Goal: Task Accomplishment & Management: Complete application form

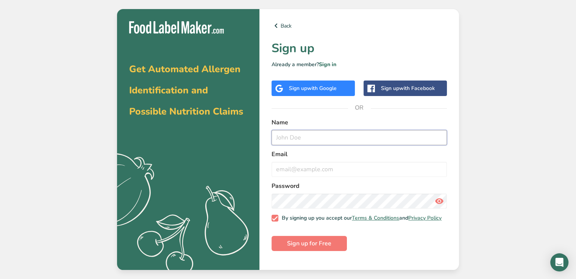
click at [301, 138] on input "text" at bounding box center [358, 137] width 175 height 15
click at [309, 141] on input "text" at bounding box center [358, 137] width 175 height 15
drag, startPoint x: 288, startPoint y: 140, endPoint x: 313, endPoint y: 138, distance: 25.4
click at [313, 138] on input "text" at bounding box center [358, 137] width 175 height 15
drag, startPoint x: 294, startPoint y: 132, endPoint x: 282, endPoint y: 131, distance: 12.3
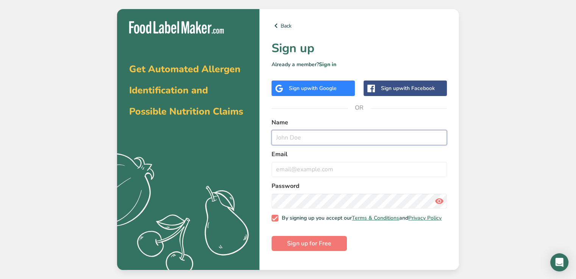
click at [282, 131] on input "text" at bounding box center [358, 137] width 175 height 15
type input "[PERSON_NAME]"
click at [300, 165] on input "email" at bounding box center [358, 169] width 175 height 15
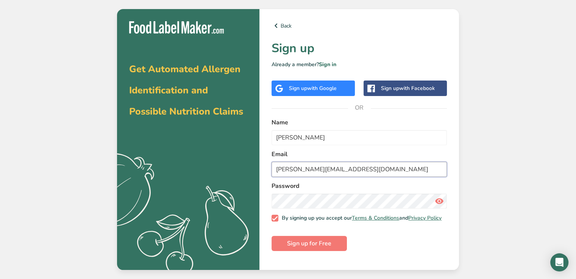
type input "[PERSON_NAME][EMAIL_ADDRESS][DOMAIN_NAME]"
click at [434, 198] on icon at bounding box center [438, 202] width 9 height 14
click at [311, 244] on span "Sign up for Free" at bounding box center [309, 243] width 44 height 9
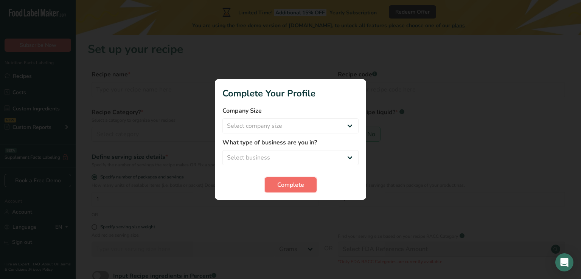
click at [292, 182] on span "Complete" at bounding box center [290, 185] width 27 height 9
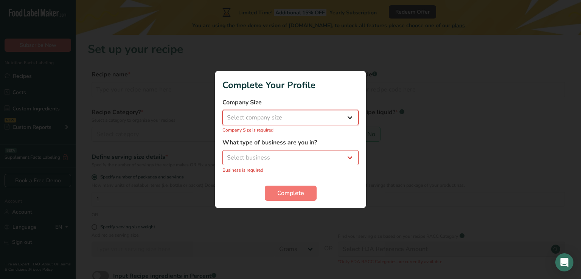
click at [297, 118] on select "Select company size Fewer than 10 Employees 10 to 50 Employees 51 to 500 Employ…" at bounding box center [291, 117] width 136 height 15
select select "1"
click at [223, 114] on select "Select company size Fewer than 10 Employees 10 to 50 Employees 51 to 500 Employ…" at bounding box center [291, 117] width 136 height 15
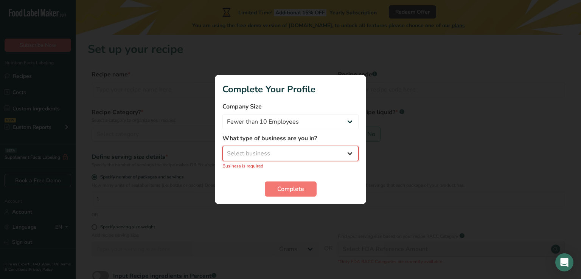
click at [271, 149] on select "Select business Packaged Food Manufacturer Restaurant & Cafe Bakery Meal Plans …" at bounding box center [291, 153] width 136 height 15
select select "1"
click at [223, 150] on select "Select business Packaged Food Manufacturer Restaurant & Cafe Bakery Meal Plans …" at bounding box center [291, 153] width 136 height 15
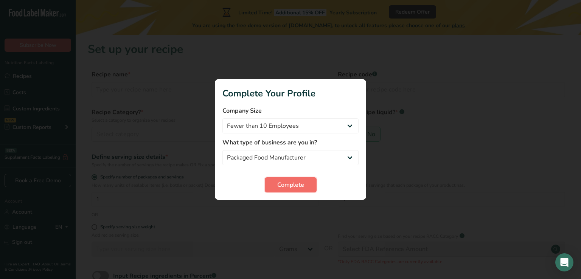
click at [280, 185] on span "Complete" at bounding box center [290, 185] width 27 height 9
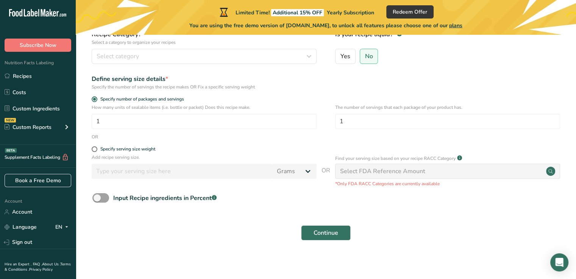
scroll to position [80, 0]
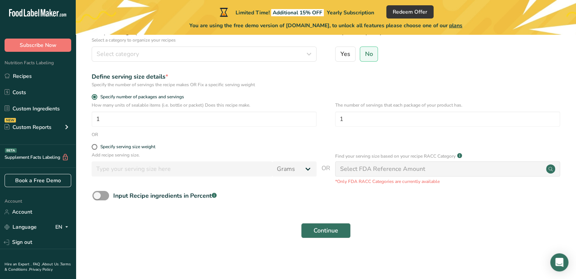
click at [472, 170] on div "Select FDA Reference Amount" at bounding box center [447, 169] width 225 height 15
click at [549, 171] on circle at bounding box center [550, 169] width 9 height 9
click at [33, 132] on div "NEW Custom Reports" at bounding box center [38, 127] width 76 height 19
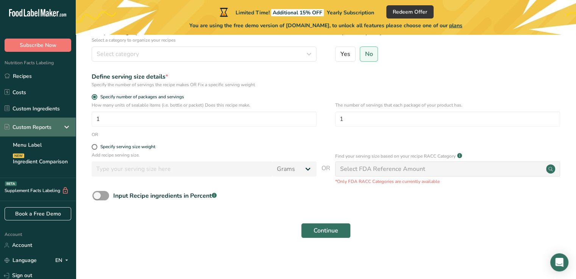
click at [33, 132] on div "Custom Reports" at bounding box center [38, 127] width 76 height 19
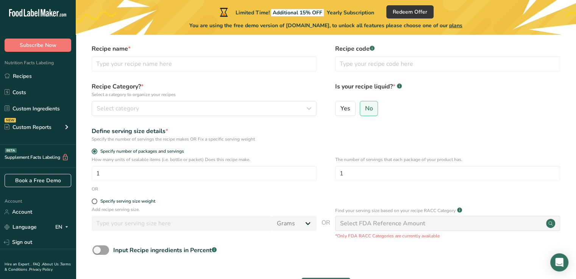
scroll to position [0, 0]
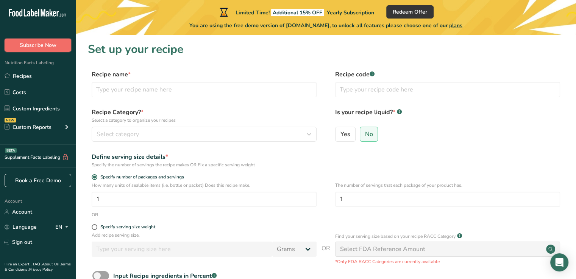
click at [34, 49] on button "Subscribe Now" at bounding box center [38, 45] width 67 height 13
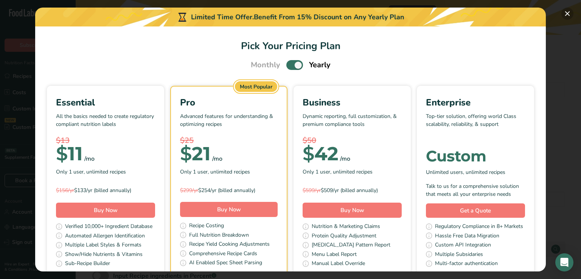
click at [571, 11] on button "Pick Your Pricing Plan Modal" at bounding box center [568, 14] width 12 height 12
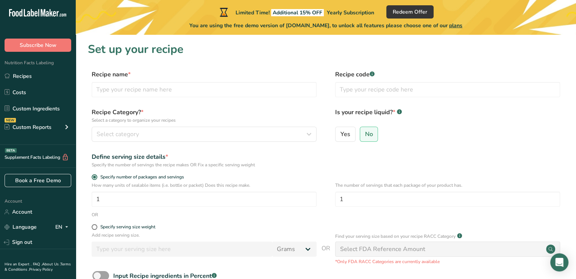
click at [128, 98] on div "Recipe name * Recipe code .a-a{fill:#347362;}.b-a{fill:#fff;}" at bounding box center [326, 86] width 476 height 32
click at [137, 90] on input "text" at bounding box center [204, 89] width 225 height 15
type input "Kishik"
click at [356, 95] on input "text" at bounding box center [447, 89] width 225 height 15
type input "0101"
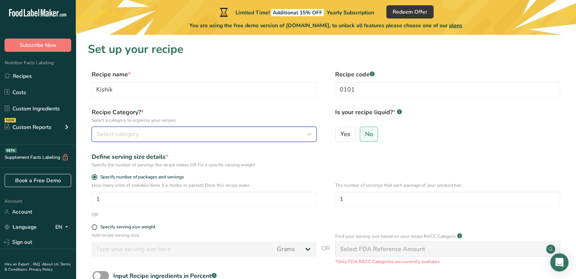
click at [117, 135] on span "Select category" at bounding box center [117, 134] width 42 height 9
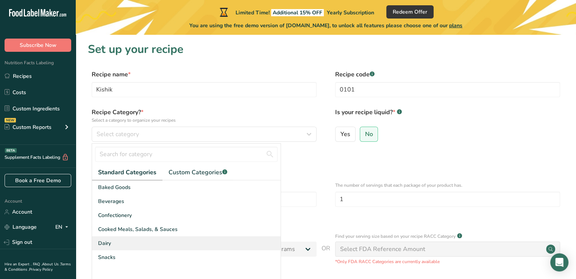
click at [131, 242] on div "Dairy" at bounding box center [186, 244] width 188 height 14
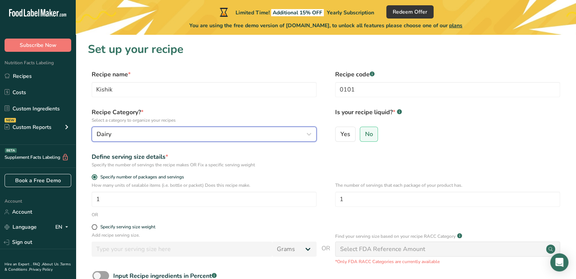
click at [291, 134] on div "Dairy" at bounding box center [201, 134] width 210 height 9
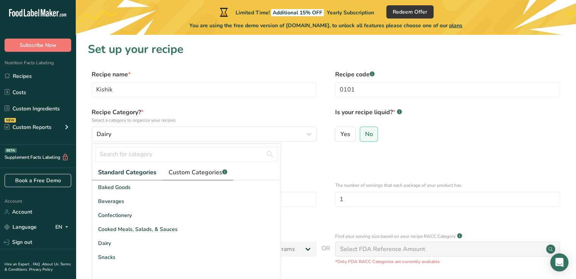
click at [194, 174] on span "Custom Categories .a-a{fill:#347362;}.b-a{fill:#fff;}" at bounding box center [197, 172] width 59 height 9
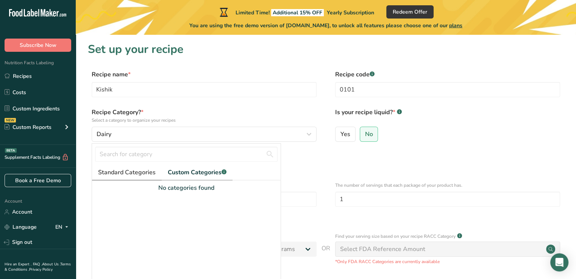
click at [140, 169] on span "Standard Categories" at bounding box center [127, 172] width 58 height 9
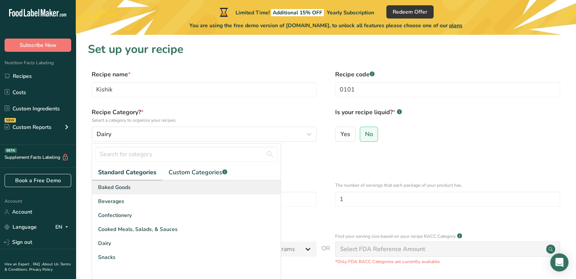
click at [115, 189] on span "Baked Goods" at bounding box center [114, 188] width 33 height 8
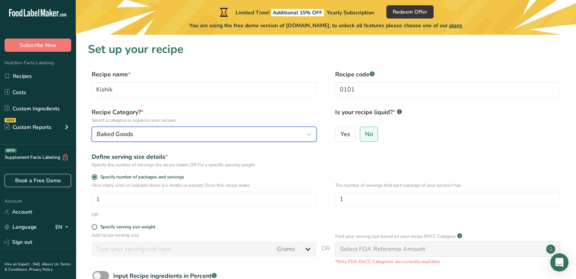
click at [139, 140] on button "Baked Goods" at bounding box center [204, 134] width 225 height 15
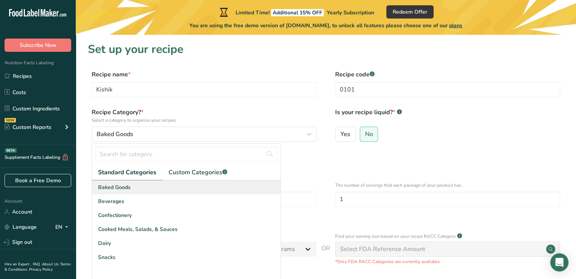
click at [142, 191] on div "Baked Goods" at bounding box center [186, 188] width 188 height 14
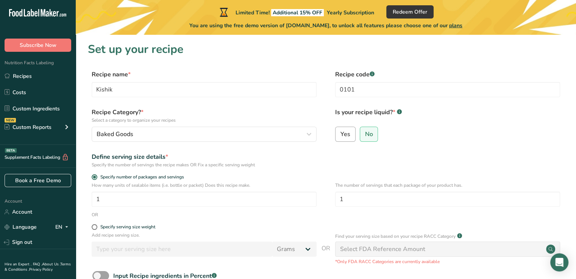
click at [346, 140] on label "Yes" at bounding box center [345, 134] width 20 height 15
click at [340, 137] on input "Yes" at bounding box center [337, 134] width 5 height 5
radio input "true"
radio input "false"
select select "22"
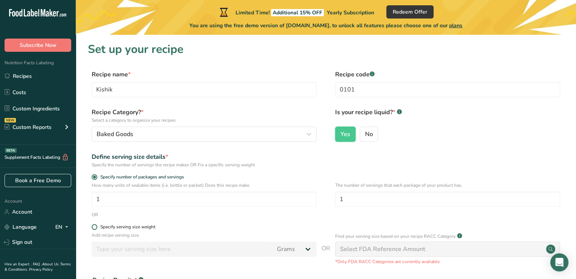
click at [107, 229] on div "Specify serving size weight" at bounding box center [127, 227] width 55 height 6
click at [96, 229] on input "Specify serving size weight" at bounding box center [94, 227] width 5 height 5
radio input "true"
radio input "false"
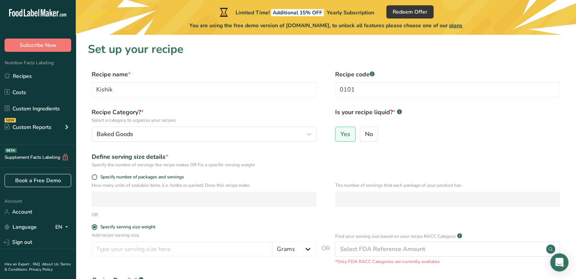
drag, startPoint x: 573, startPoint y: 173, endPoint x: 581, endPoint y: 197, distance: 25.0
click at [575, 213] on html ".a-20{fill:#fff;} Subscribe Now Nutrition Facts Labeling Recipes Costs Custom I…" at bounding box center [288, 203] width 576 height 406
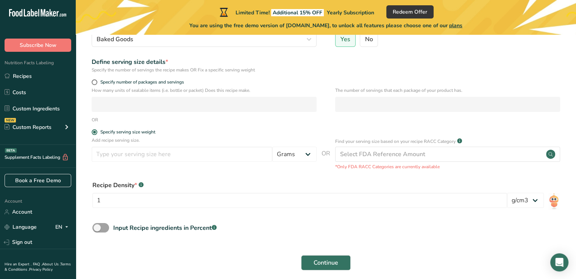
scroll to position [128, 0]
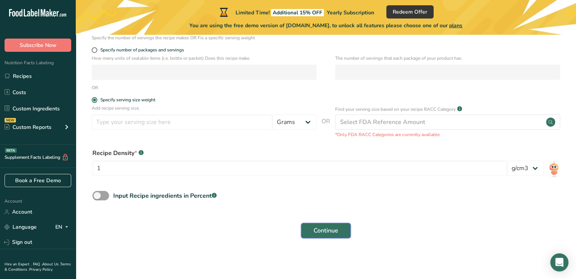
click at [314, 232] on span "Continue" at bounding box center [325, 230] width 25 height 9
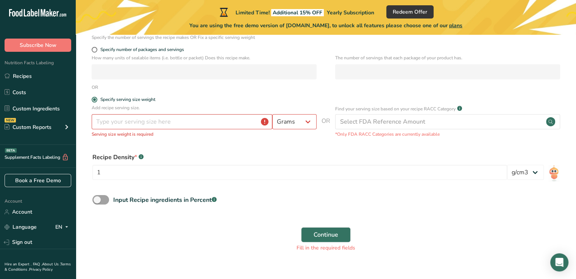
click at [384, 194] on form "Recipe name * Kishik Recipe code .a-a{fill:#347362;}.b-a{fill:#fff;} 0101 Recip…" at bounding box center [326, 99] width 476 height 314
click at [529, 174] on select "lb/ft3 g/cm3" at bounding box center [525, 172] width 37 height 15
click at [518, 206] on div "Input Recipe ingredients in Percent .a-a{fill:#347362;}.b-a{fill:#fff;}" at bounding box center [326, 203] width 476 height 16
click at [112, 201] on span "Input Recipe ingredients in Percent .a-a{fill:#347362;}.b-a{fill:#fff;}" at bounding box center [162, 200] width 107 height 9
click at [97, 201] on input "Input Recipe ingredients in Percent .a-a{fill:#347362;}.b-a{fill:#fff;}" at bounding box center [94, 200] width 5 height 5
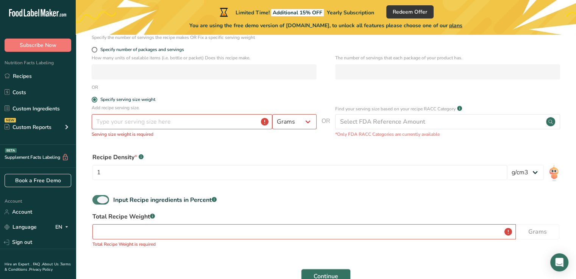
click at [103, 200] on span at bounding box center [100, 199] width 17 height 9
click at [97, 200] on input "Input Recipe ingredients in Percent .a-a{fill:#347362;}.b-a{fill:#fff;}" at bounding box center [94, 200] width 5 height 5
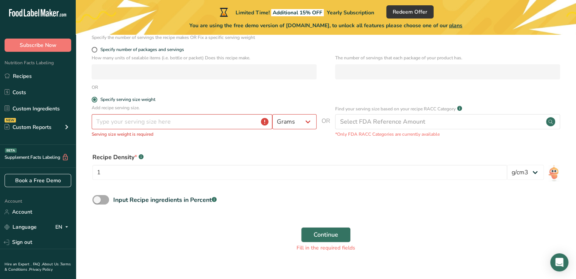
click at [104, 199] on span at bounding box center [100, 199] width 17 height 9
click at [97, 199] on input "Input Recipe ingredients in Percent .a-a{fill:#347362;}.b-a{fill:#fff;}" at bounding box center [94, 200] width 5 height 5
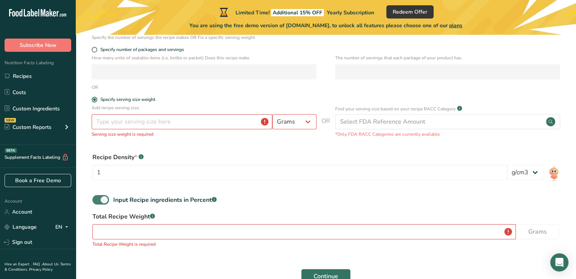
click at [104, 199] on span at bounding box center [100, 199] width 17 height 9
click at [97, 199] on input "Input Recipe ingredients in Percent .a-a{fill:#347362;}.b-a{fill:#fff;}" at bounding box center [94, 200] width 5 height 5
checkbox input "false"
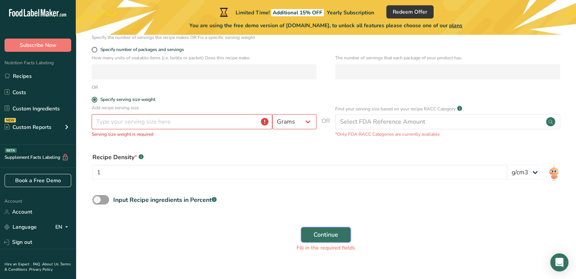
click at [324, 237] on span "Continue" at bounding box center [325, 234] width 25 height 9
